Goal: Task Accomplishment & Management: Use online tool/utility

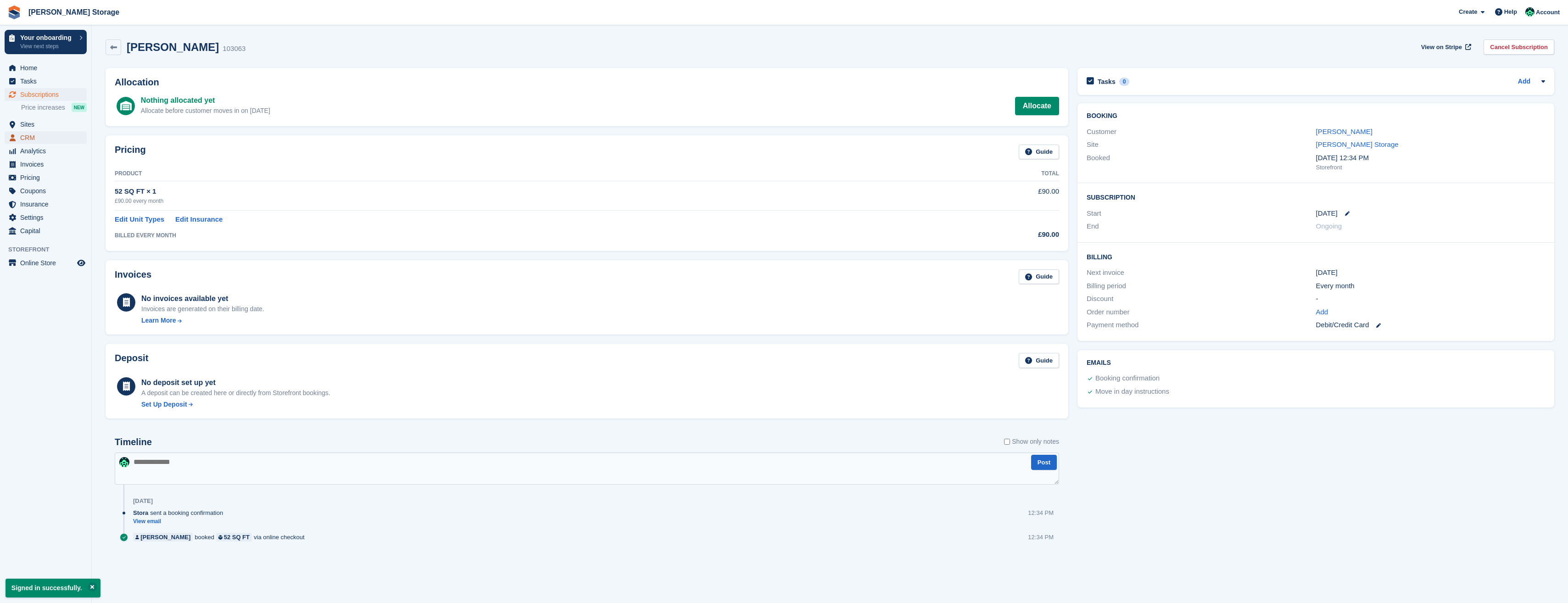
click at [50, 140] on span "CRM" at bounding box center [48, 137] width 55 height 13
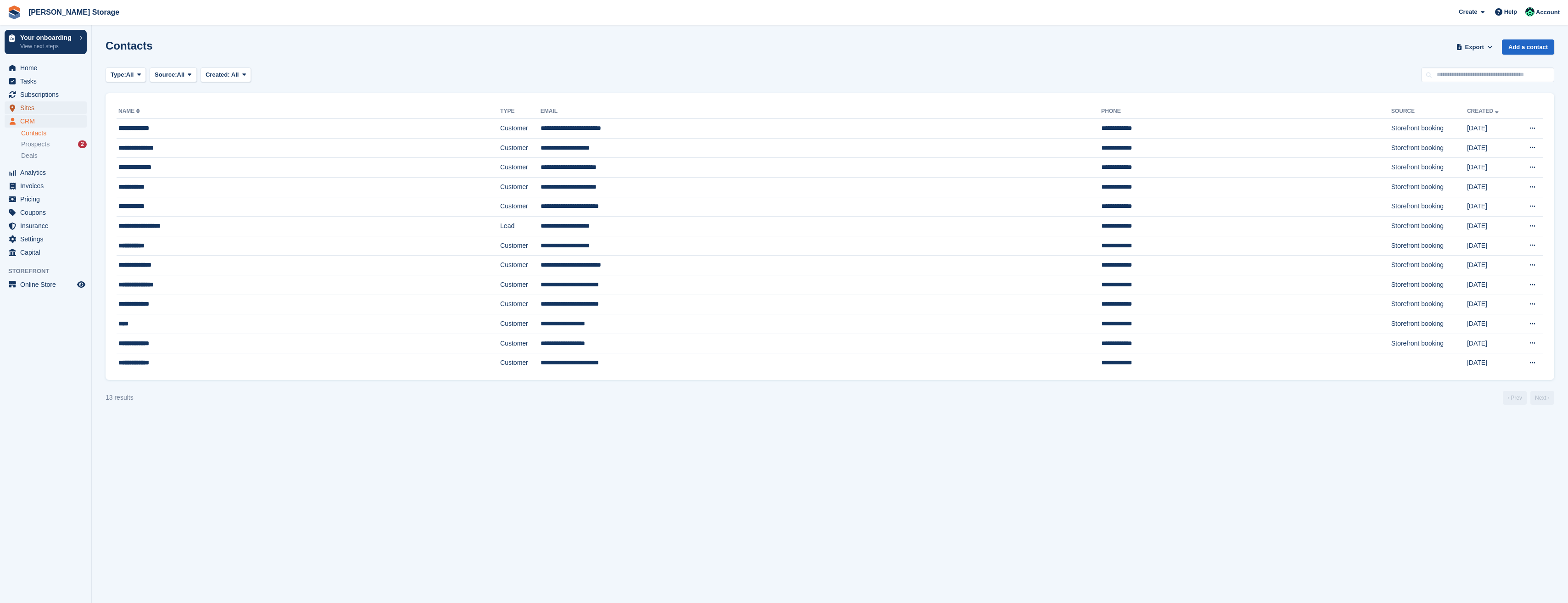
click at [28, 111] on span "Sites" at bounding box center [48, 108] width 55 height 13
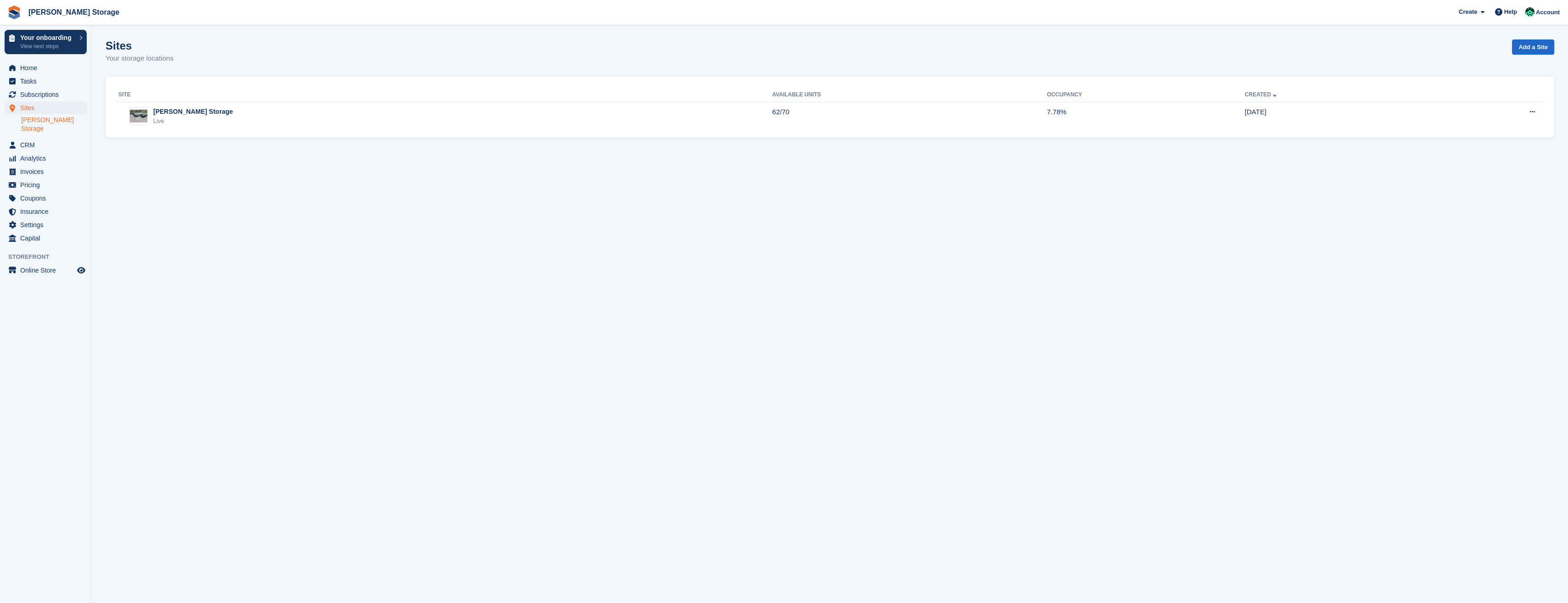
click at [26, 123] on link "[PERSON_NAME] Storage" at bounding box center [54, 124] width 66 height 18
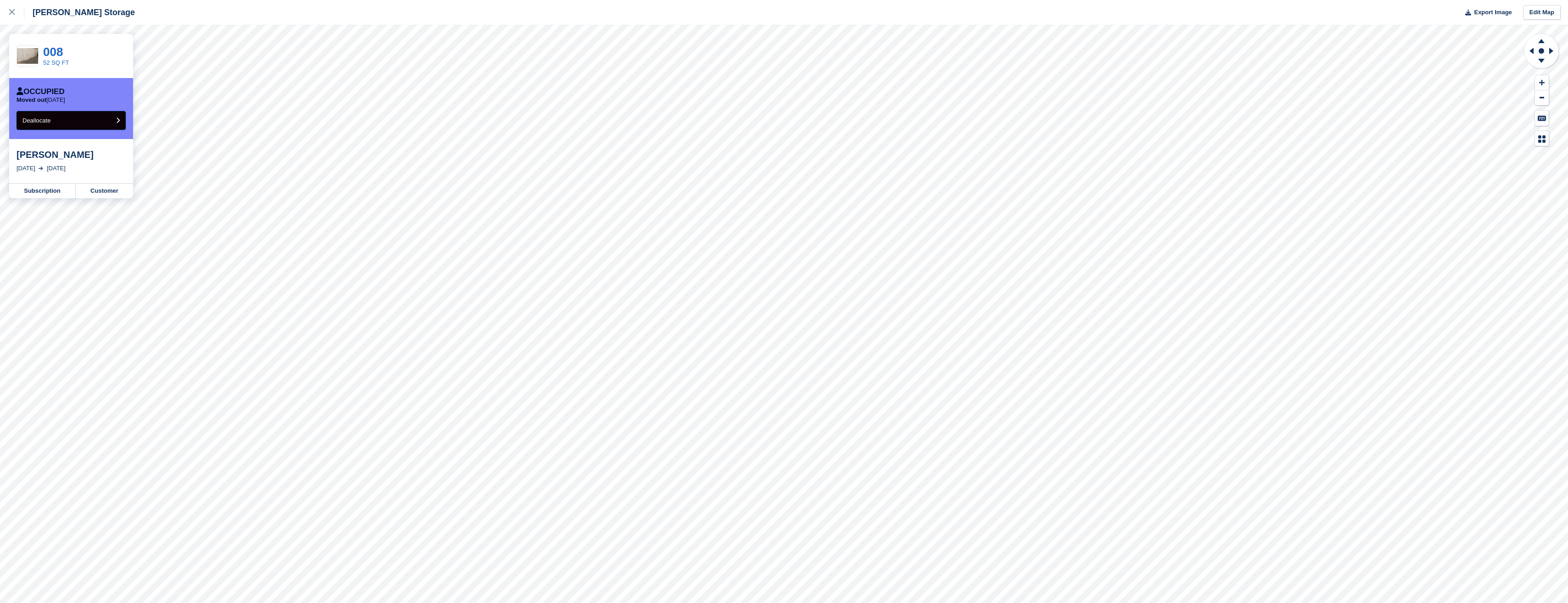
click at [100, 122] on button "Deallocate" at bounding box center [71, 120] width 109 height 19
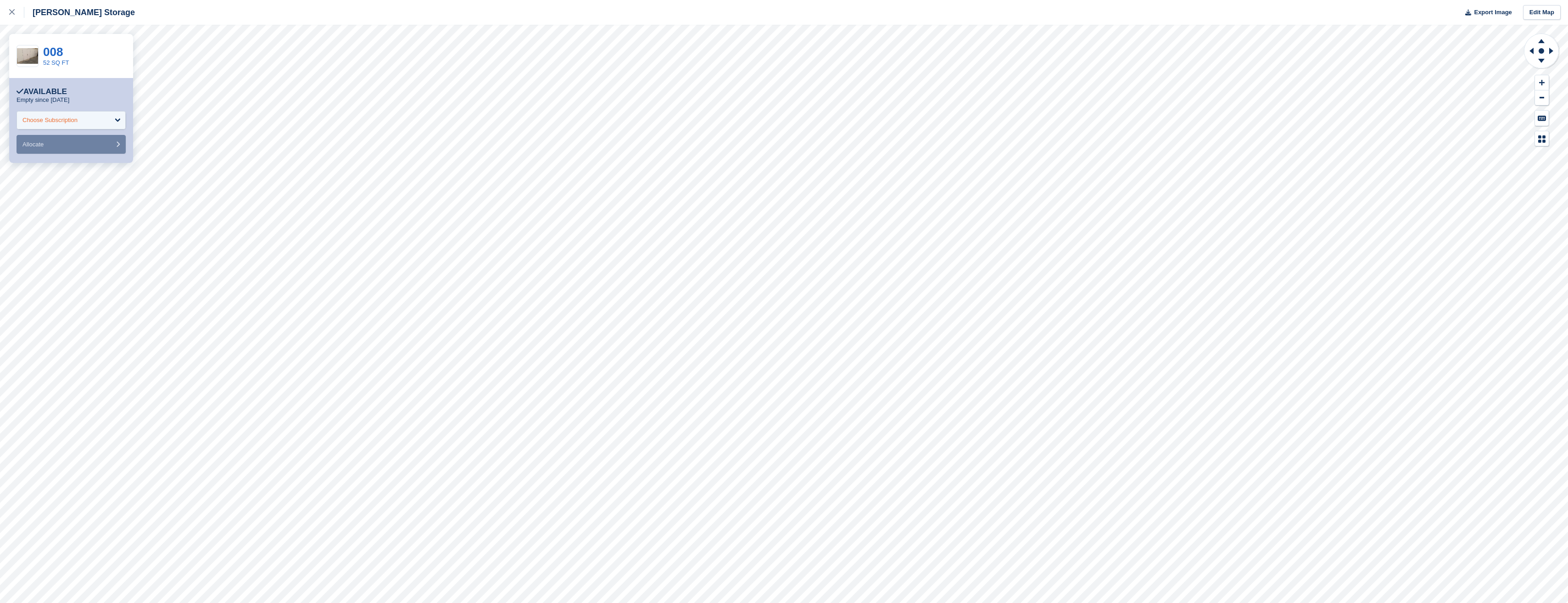
click at [109, 118] on div "Choose Subscription" at bounding box center [71, 120] width 109 height 18
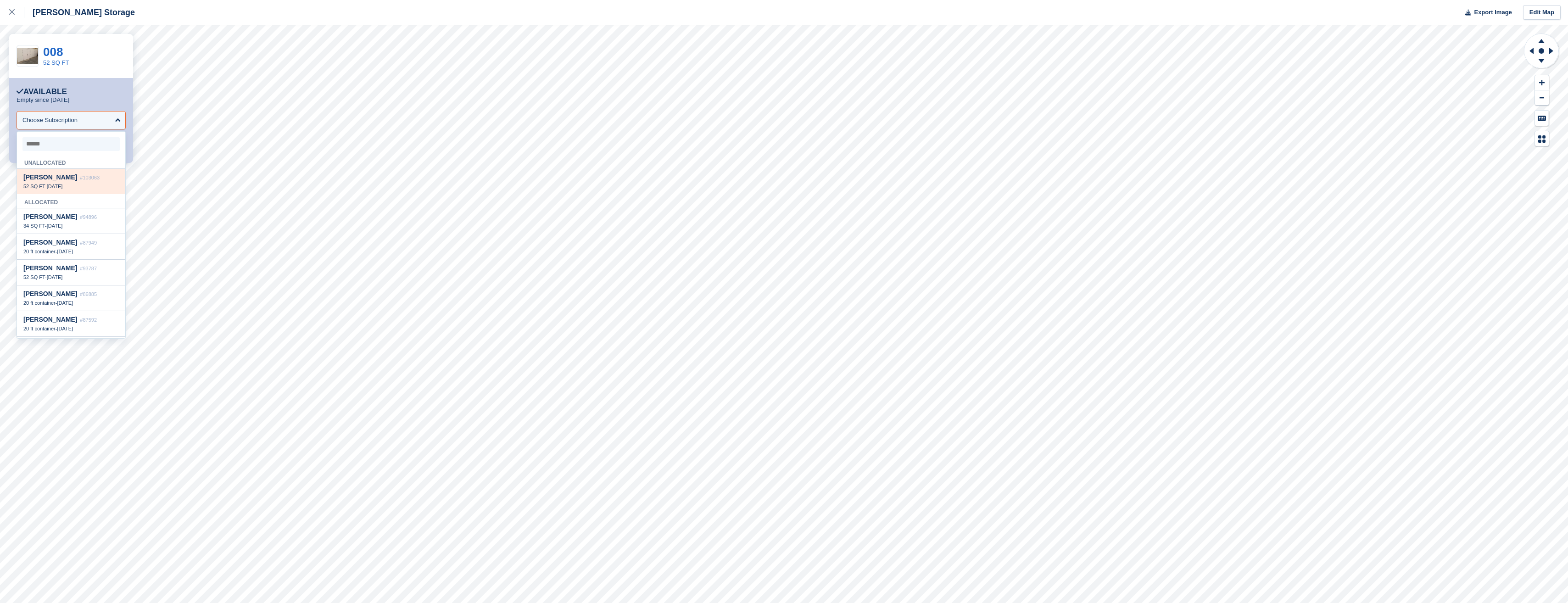
click at [102, 185] on div "52 SQ FT - 1 Sep" at bounding box center [71, 186] width 95 height 6
select select "******"
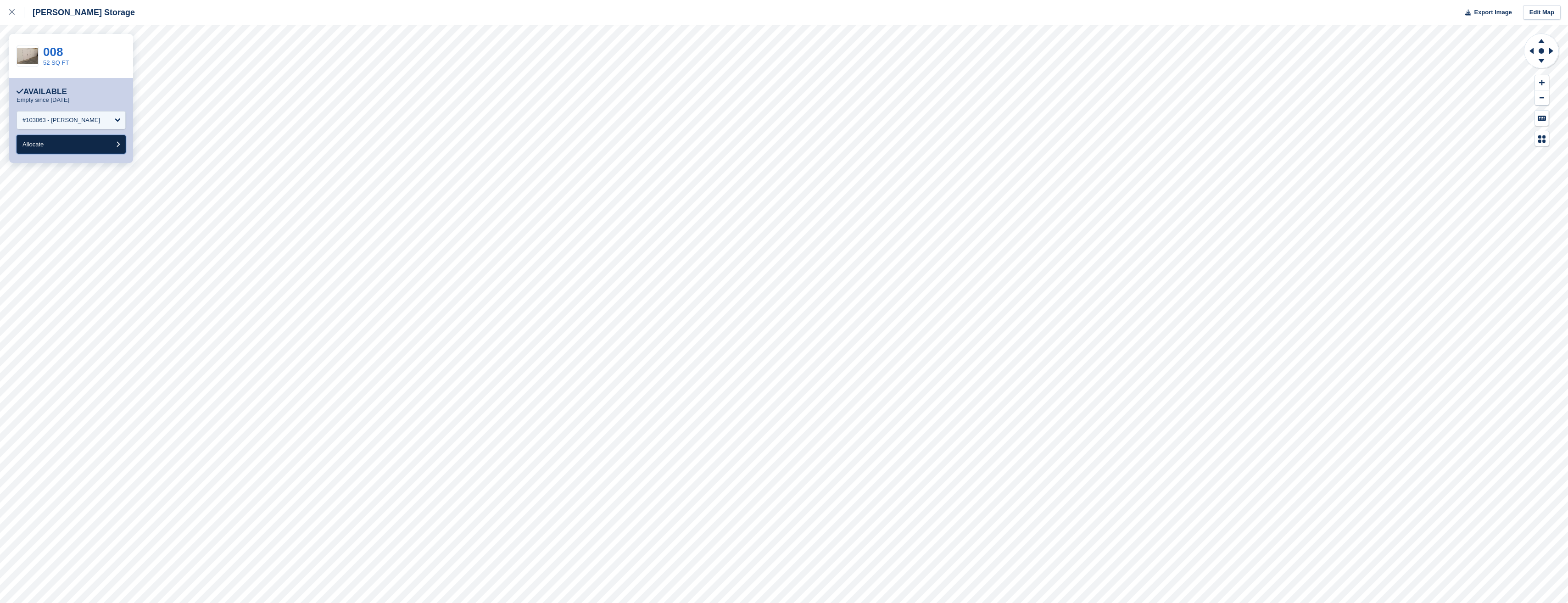
click at [100, 148] on button "Allocate" at bounding box center [71, 144] width 109 height 19
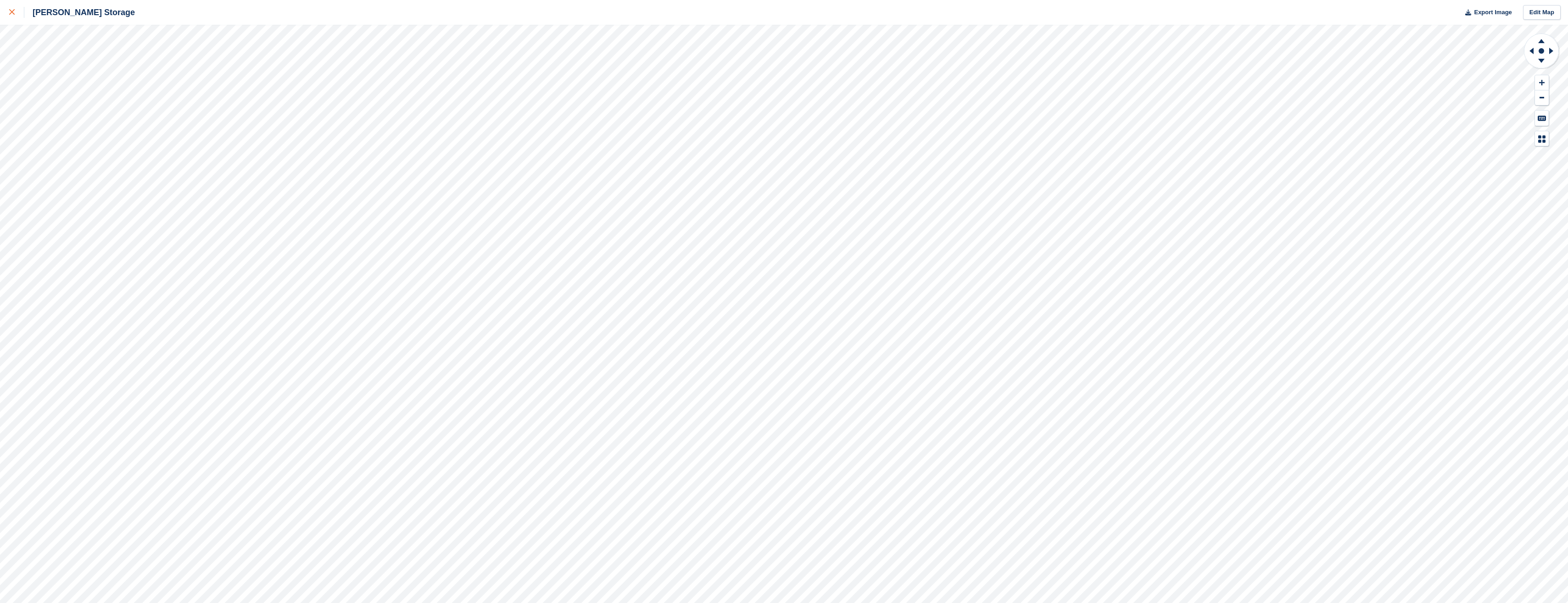
click at [14, 11] on icon at bounding box center [12, 12] width 6 height 6
click at [11, 9] on icon at bounding box center [12, 12] width 6 height 6
